Goal: Find specific page/section: Find specific page/section

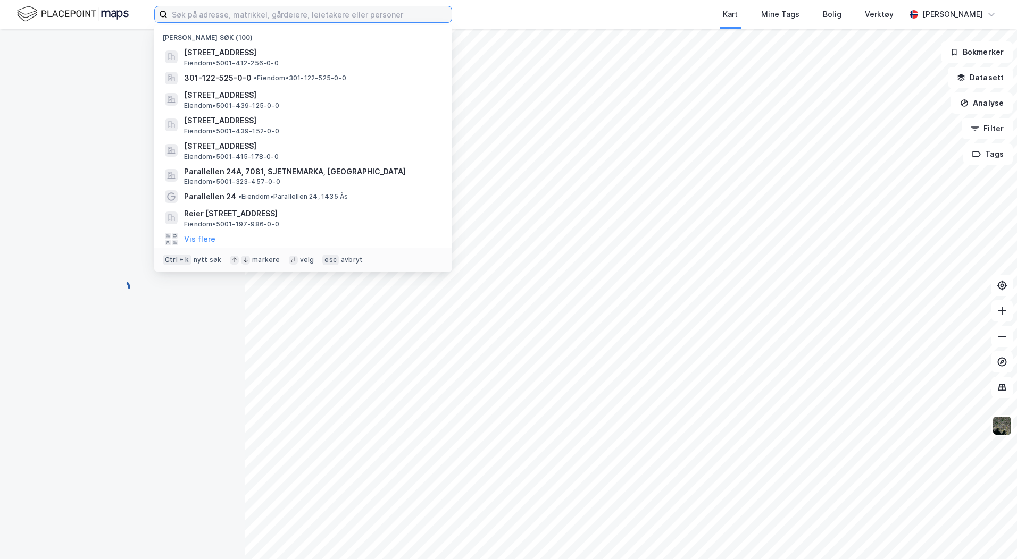
click at [279, 18] on input at bounding box center [309, 14] width 284 height 16
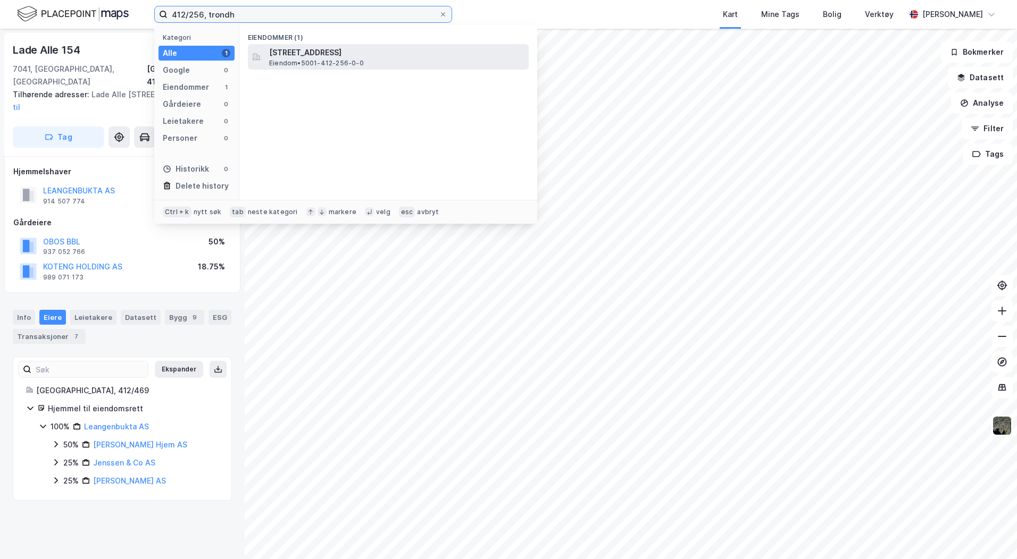
type input "412/256, trondh"
click at [316, 54] on span "[STREET_ADDRESS]" at bounding box center [396, 52] width 255 height 13
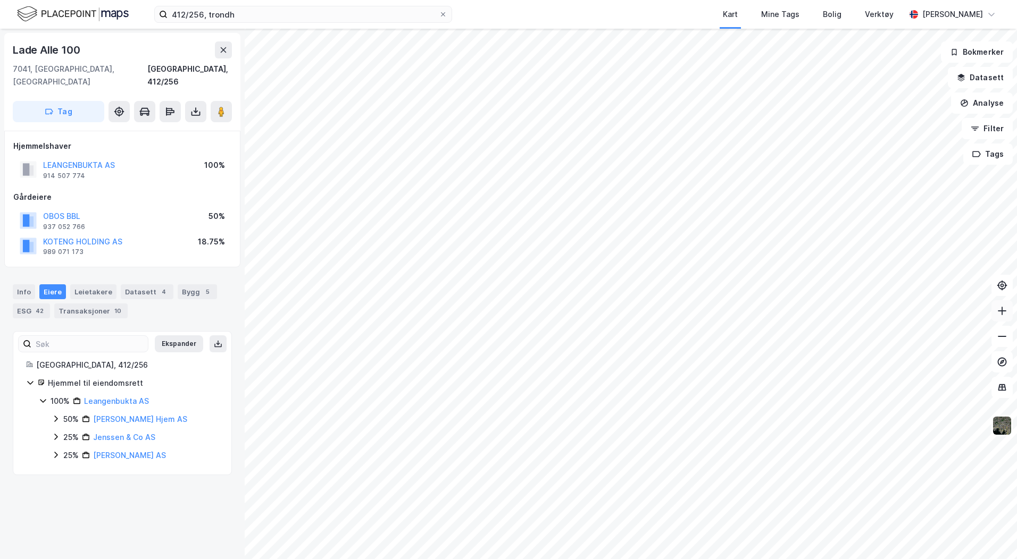
click at [998, 313] on icon at bounding box center [1001, 311] width 11 height 11
